Goal: Check status: Check status

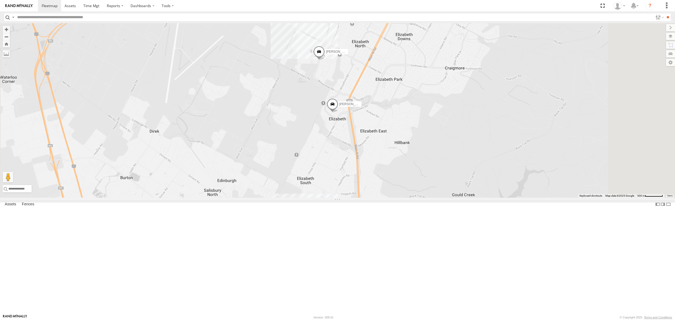
click at [0, 0] on div "All Assets" at bounding box center [0, 0] width 0 height 0
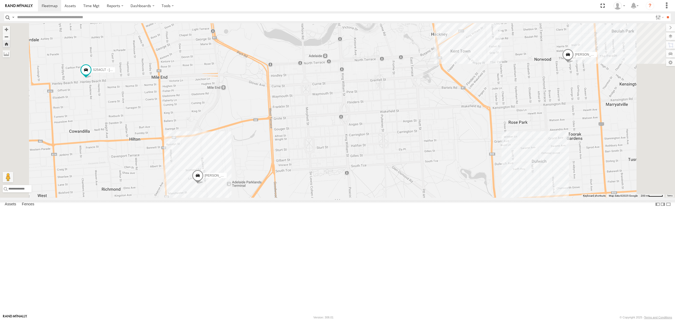
drag, startPoint x: 273, startPoint y: 161, endPoint x: 334, endPoint y: 177, distance: 63.2
click at [334, 177] on div "SB25LM - (6P HINO) R6 S254CLT - [PERSON_NAME] [PERSON_NAME] [PERSON_NAME] [PERS…" at bounding box center [337, 110] width 675 height 175
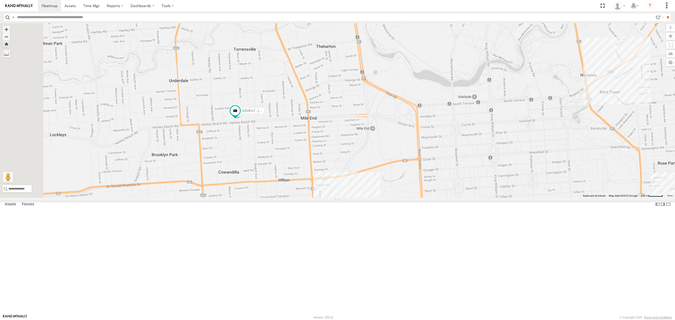
drag, startPoint x: 272, startPoint y: 109, endPoint x: 311, endPoint y: 143, distance: 51.6
click at [311, 143] on div "SB25LM - (6P HINO) R6 S254CLT - [PERSON_NAME] [PERSON_NAME] [PERSON_NAME] [PERS…" at bounding box center [337, 110] width 675 height 175
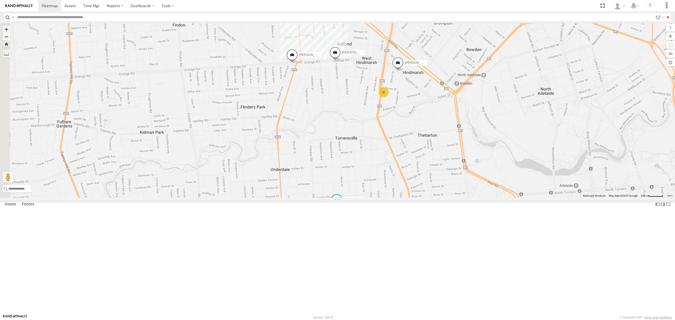
drag, startPoint x: 311, startPoint y: 140, endPoint x: 308, endPoint y: 163, distance: 22.9
click at [308, 163] on div "SB25LM - (6P HINO) R6 S254CLT - [PERSON_NAME] [PERSON_NAME] [PERSON_NAME] [PERS…" at bounding box center [337, 110] width 675 height 175
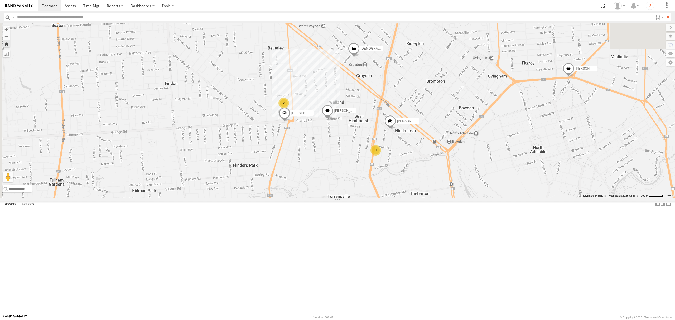
drag, startPoint x: 268, startPoint y: 129, endPoint x: 266, endPoint y: 147, distance: 18.1
click at [266, 146] on div "SB25LM - (6P HINO) R6 S254CLT - [PERSON_NAME] [PERSON_NAME] [PERSON_NAME] [PERS…" at bounding box center [337, 110] width 675 height 175
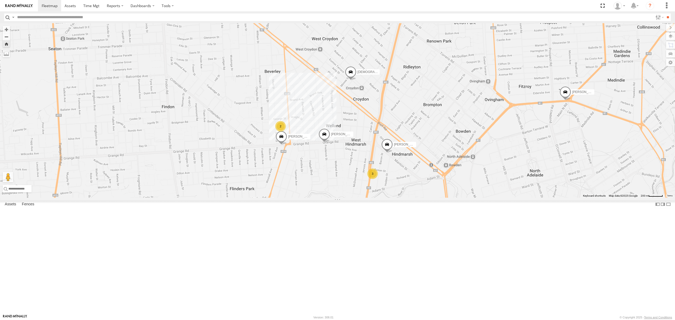
click at [0, 0] on div "All Assets" at bounding box center [0, 0] width 0 height 0
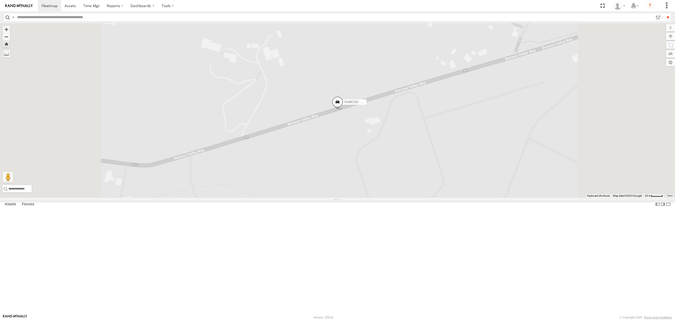
click at [0, 0] on div "SB25LM - (6P HINO) R6" at bounding box center [0, 0] width 0 height 0
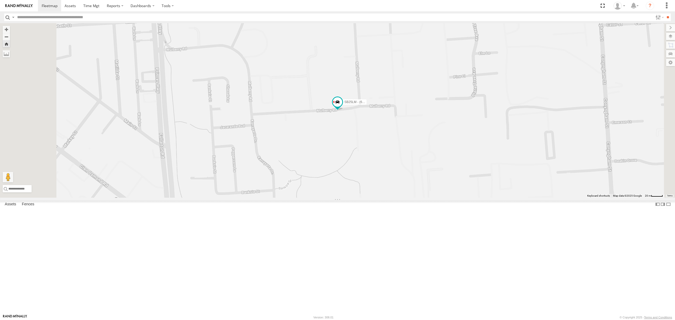
click at [0, 0] on div "8.5" at bounding box center [0, 0] width 0 height 0
click at [0, 0] on div "SB25LM - (6P HINO) R6" at bounding box center [0, 0] width 0 height 0
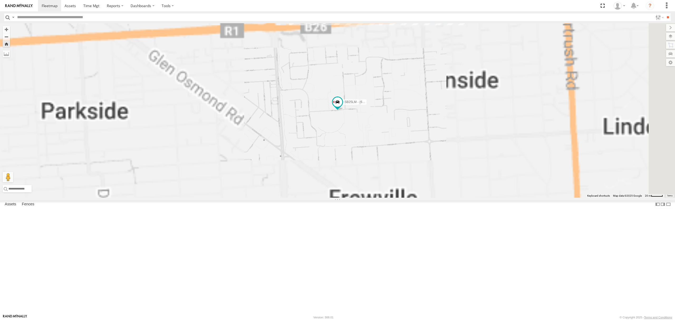
click at [0, 0] on div "S168CSD - Fridge It Spaceship All Assets" at bounding box center [0, 0] width 0 height 0
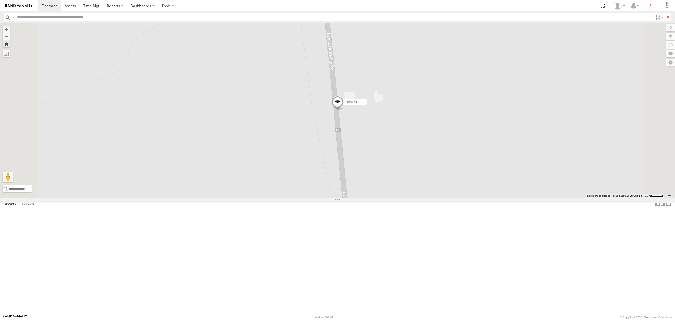
click at [0, 0] on div "All Assets" at bounding box center [0, 0] width 0 height 0
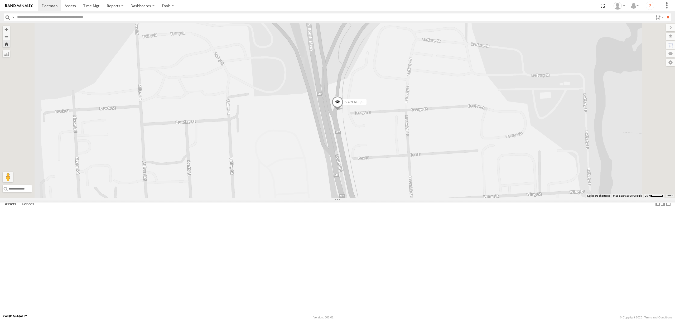
click at [343, 110] on span at bounding box center [338, 103] width 12 height 14
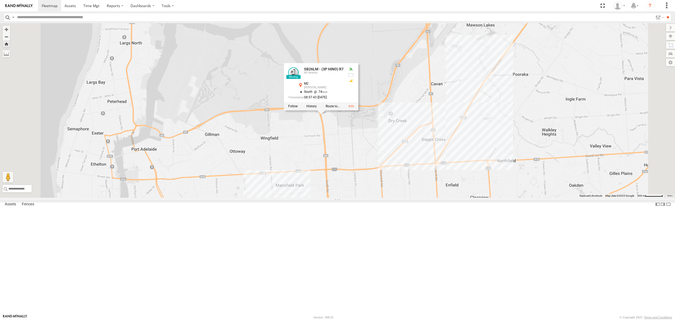
drag, startPoint x: 393, startPoint y: 229, endPoint x: 393, endPoint y: 205, distance: 24.0
click at [393, 198] on div "SB26LM - (3P HINO) R7 SB26LM - (3P HINO) R7 All Assets M2 [PERSON_NAME] -34.834…" at bounding box center [337, 110] width 675 height 175
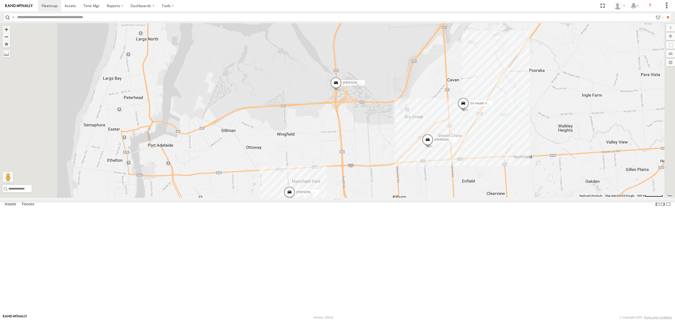
drag, startPoint x: 32, startPoint y: 35, endPoint x: 36, endPoint y: 35, distance: 4.2
click at [0, 0] on div "S254CLT - [PERSON_NAME]" at bounding box center [0, 0] width 0 height 0
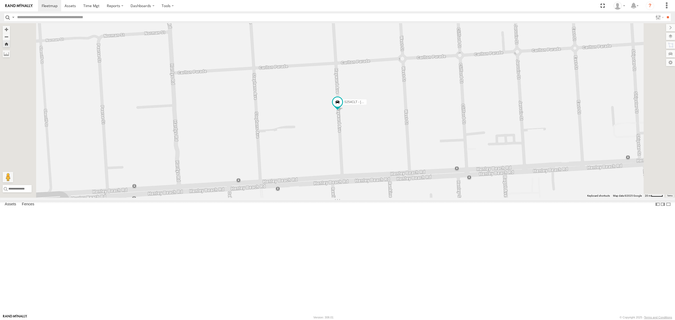
click at [0, 0] on div "S168CSD - Fridge It Spaceship All Assets" at bounding box center [0, 0] width 0 height 0
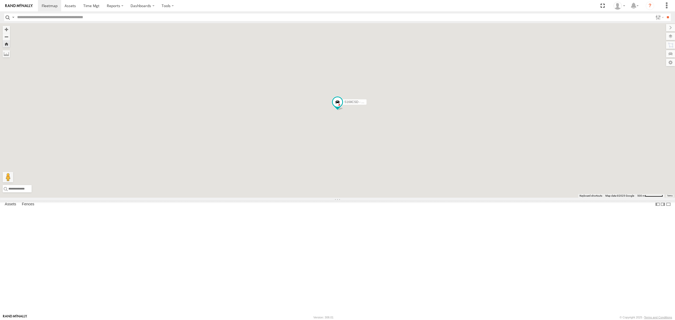
click at [0, 0] on div "S168CSD - Fridge It Spaceship All Assets" at bounding box center [0, 0] width 0 height 0
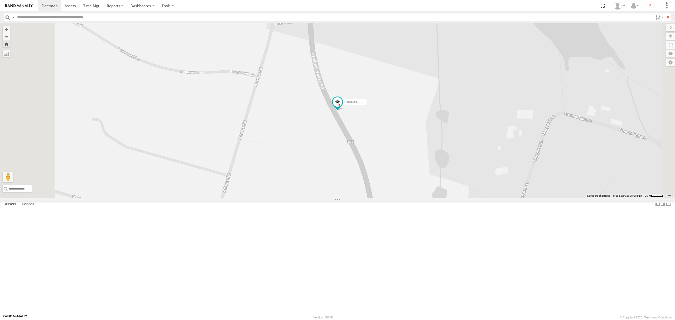
click at [0, 0] on div "All Assets" at bounding box center [0, 0] width 0 height 0
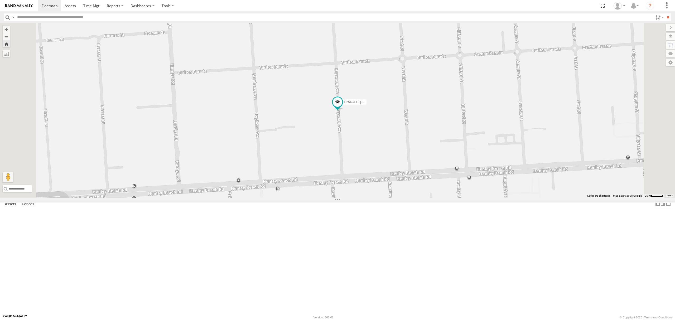
click at [0, 0] on div "S168CSD - Fridge It Spaceship" at bounding box center [0, 0] width 0 height 0
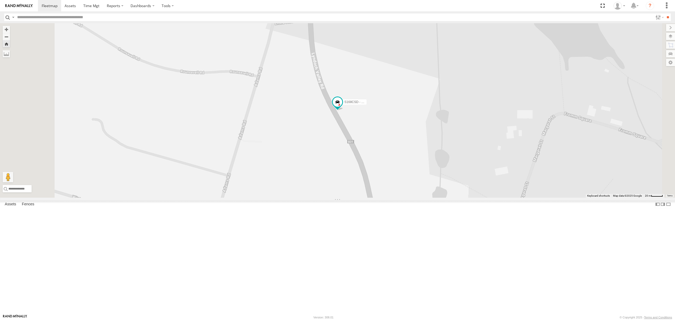
click at [0, 0] on div "S168CSD - Fridge It Spaceship" at bounding box center [0, 0] width 0 height 0
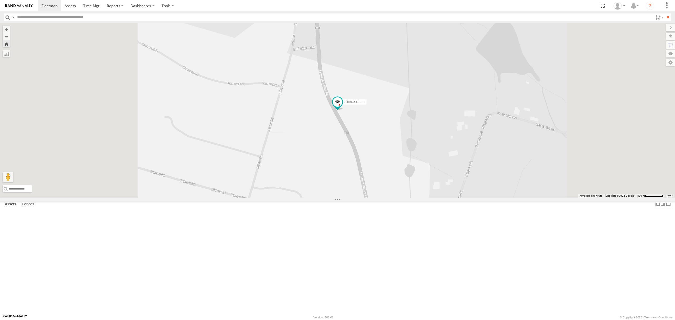
click at [0, 0] on div "S254CLT - [PERSON_NAME]" at bounding box center [0, 0] width 0 height 0
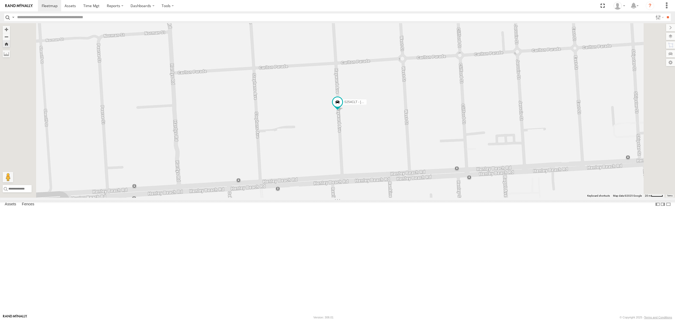
click at [0, 0] on div "SB26LM - (3P HINO) R7 All Assets" at bounding box center [0, 0] width 0 height 0
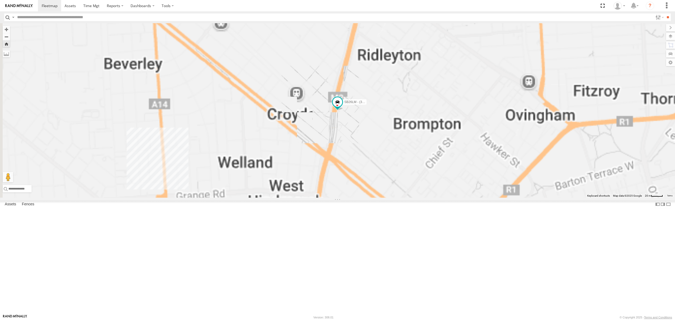
click at [0, 0] on div "3.1" at bounding box center [0, 0] width 0 height 0
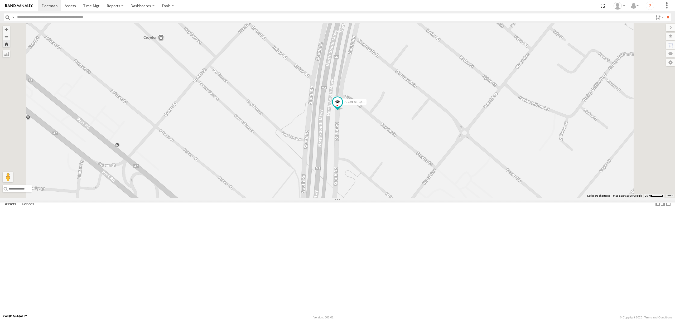
click at [0, 0] on div "S168CSD - Fridge It Spaceship" at bounding box center [0, 0] width 0 height 0
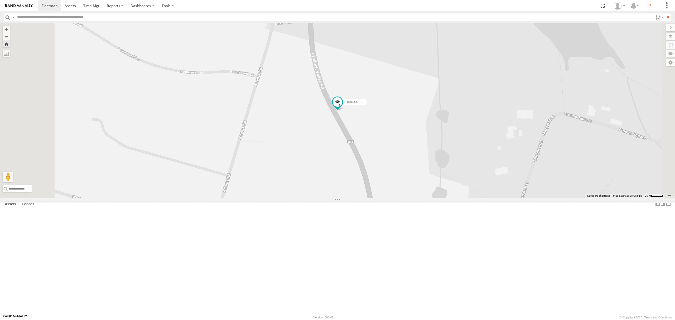
click at [0, 0] on div "S254CLT - [PERSON_NAME]" at bounding box center [0, 0] width 0 height 0
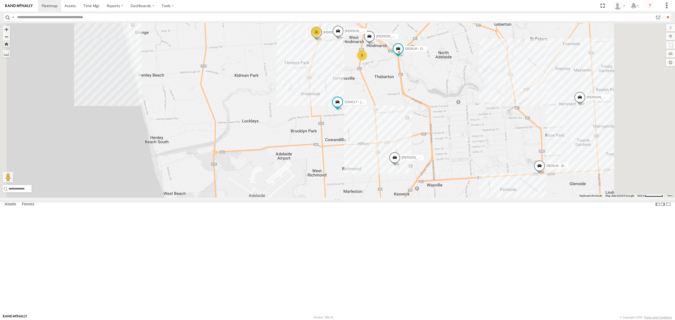
click at [401, 136] on div "S254CLT - [PERSON_NAME] 3 SB25LM - (6P HINO) R6 SB26LM - (3P HINO) R7 [PERSON_N…" at bounding box center [337, 110] width 675 height 175
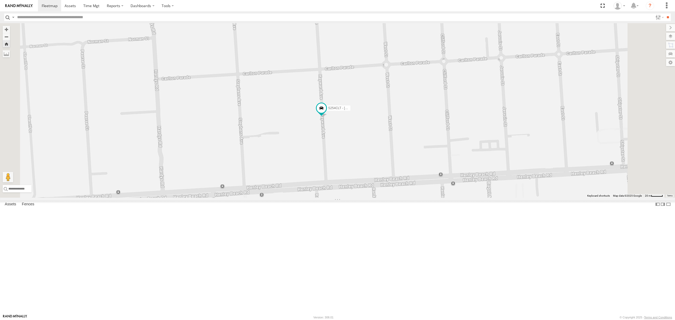
click at [0, 0] on div "S254CLT - [PERSON_NAME]" at bounding box center [0, 0] width 0 height 0
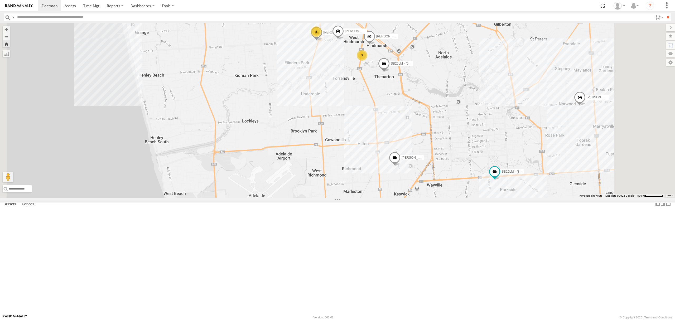
click at [0, 0] on div "S254CLT - [PERSON_NAME] All Assets" at bounding box center [0, 0] width 0 height 0
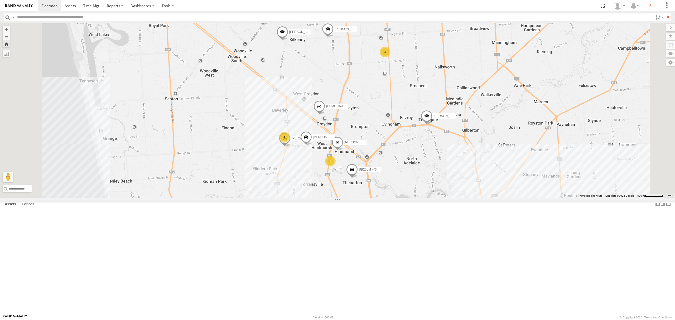
click at [358, 178] on span at bounding box center [352, 171] width 12 height 14
click at [0, 0] on div "S168CSD - Fridge It Spaceship All Assets" at bounding box center [0, 0] width 0 height 0
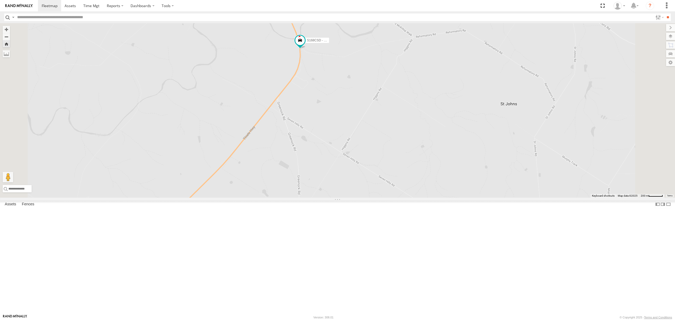
click at [0, 0] on span "Current Location" at bounding box center [0, 0] width 0 height 0
